Goal: Task Accomplishment & Management: Complete application form

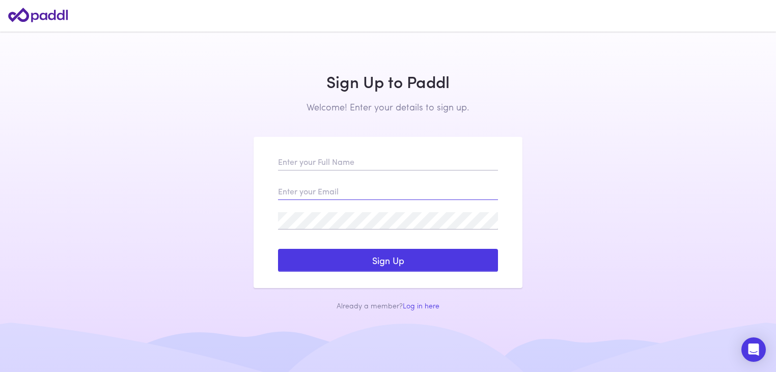
type input "[PERSON_NAME][EMAIL_ADDRESS][DOMAIN_NAME]"
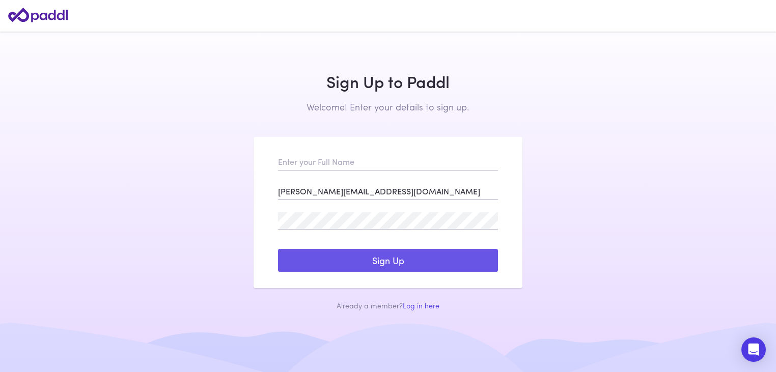
click at [317, 259] on button "Sign Up" at bounding box center [388, 260] width 220 height 23
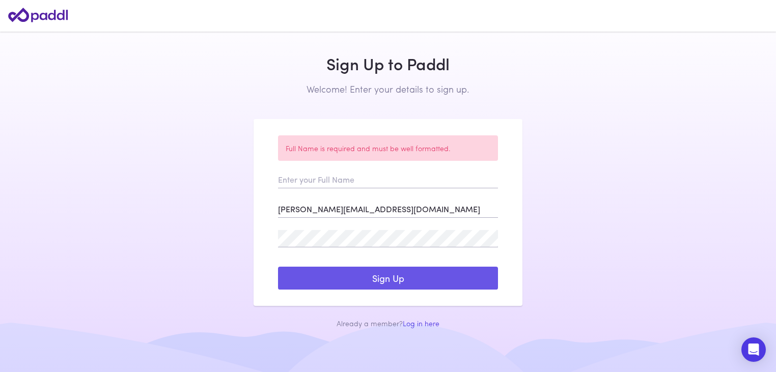
click at [375, 276] on button "Sign Up" at bounding box center [388, 278] width 220 height 23
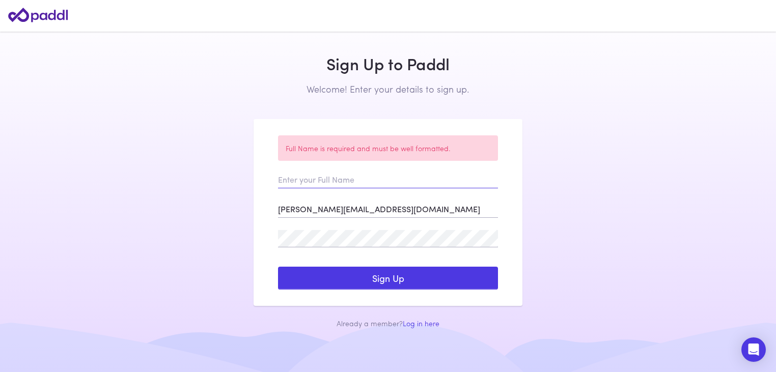
click at [348, 174] on input "text" at bounding box center [388, 179] width 220 height 17
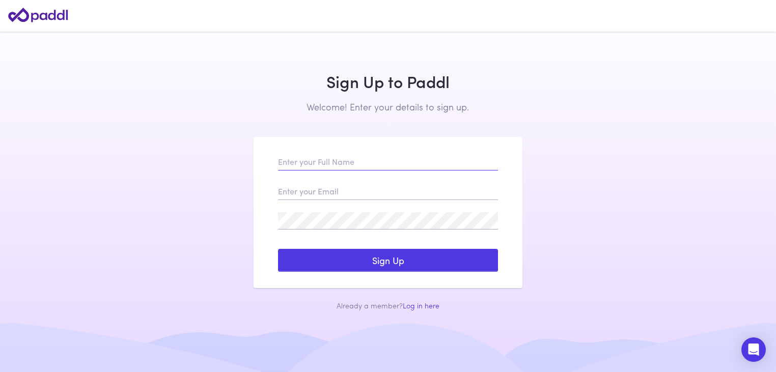
type input "[PERSON_NAME][EMAIL_ADDRESS][DOMAIN_NAME]"
click at [310, 157] on input "text" at bounding box center [388, 161] width 220 height 17
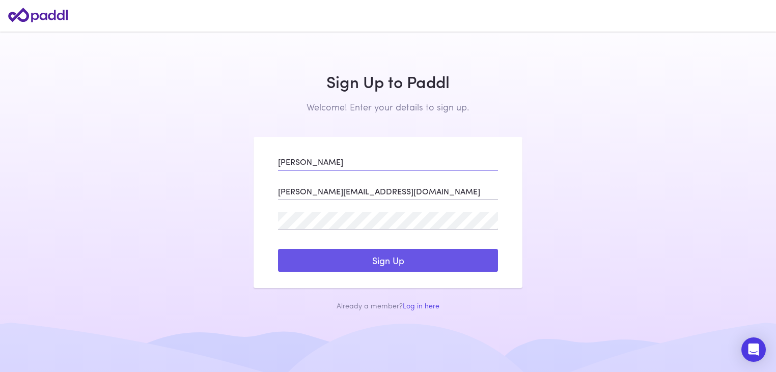
type input "Randy-Luke Baz"
click at [382, 258] on button "Sign Up" at bounding box center [388, 260] width 220 height 23
